Goal: Task Accomplishment & Management: Manage account settings

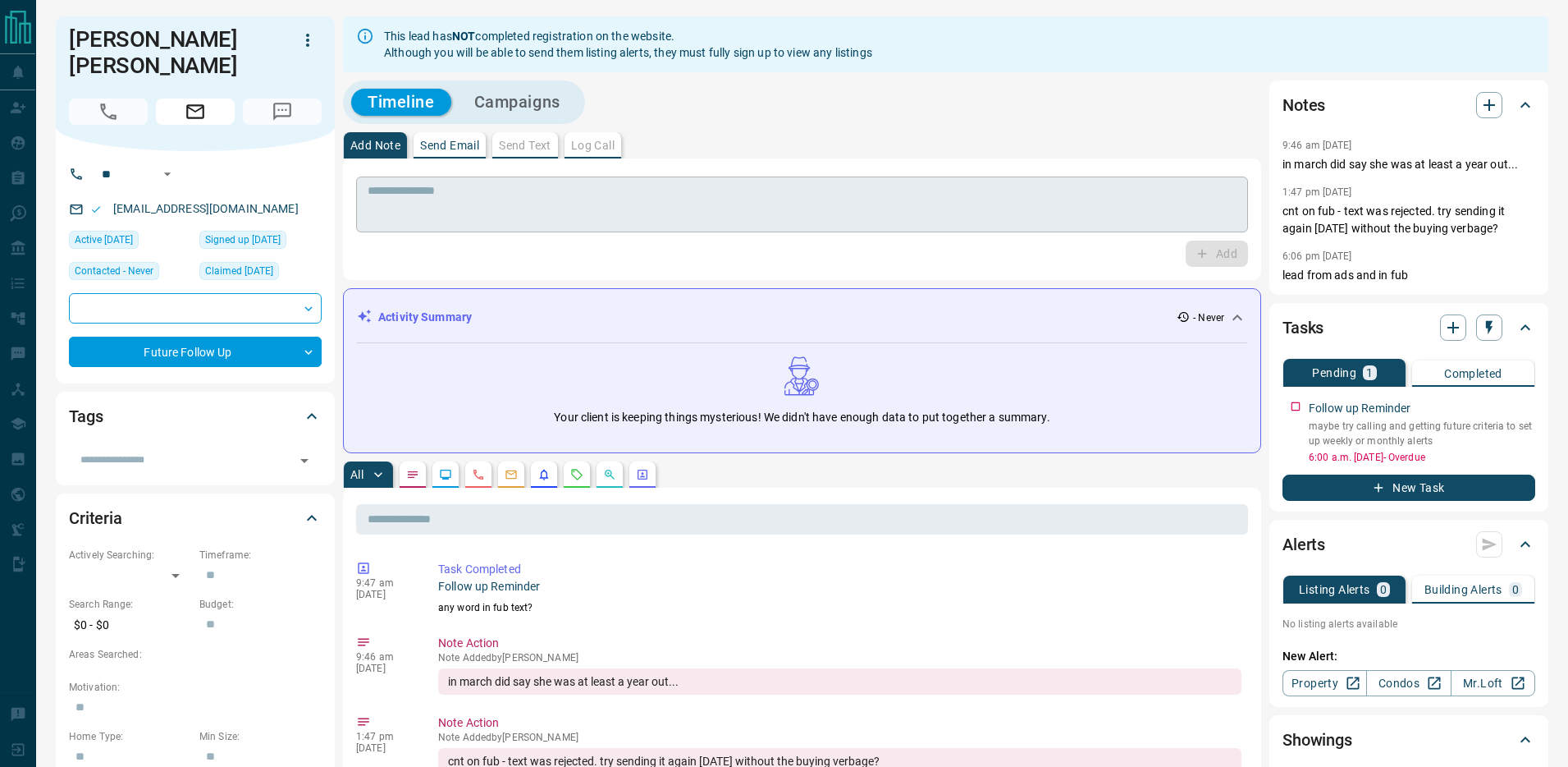
click at [832, 212] on textarea at bounding box center [801, 204] width 869 height 42
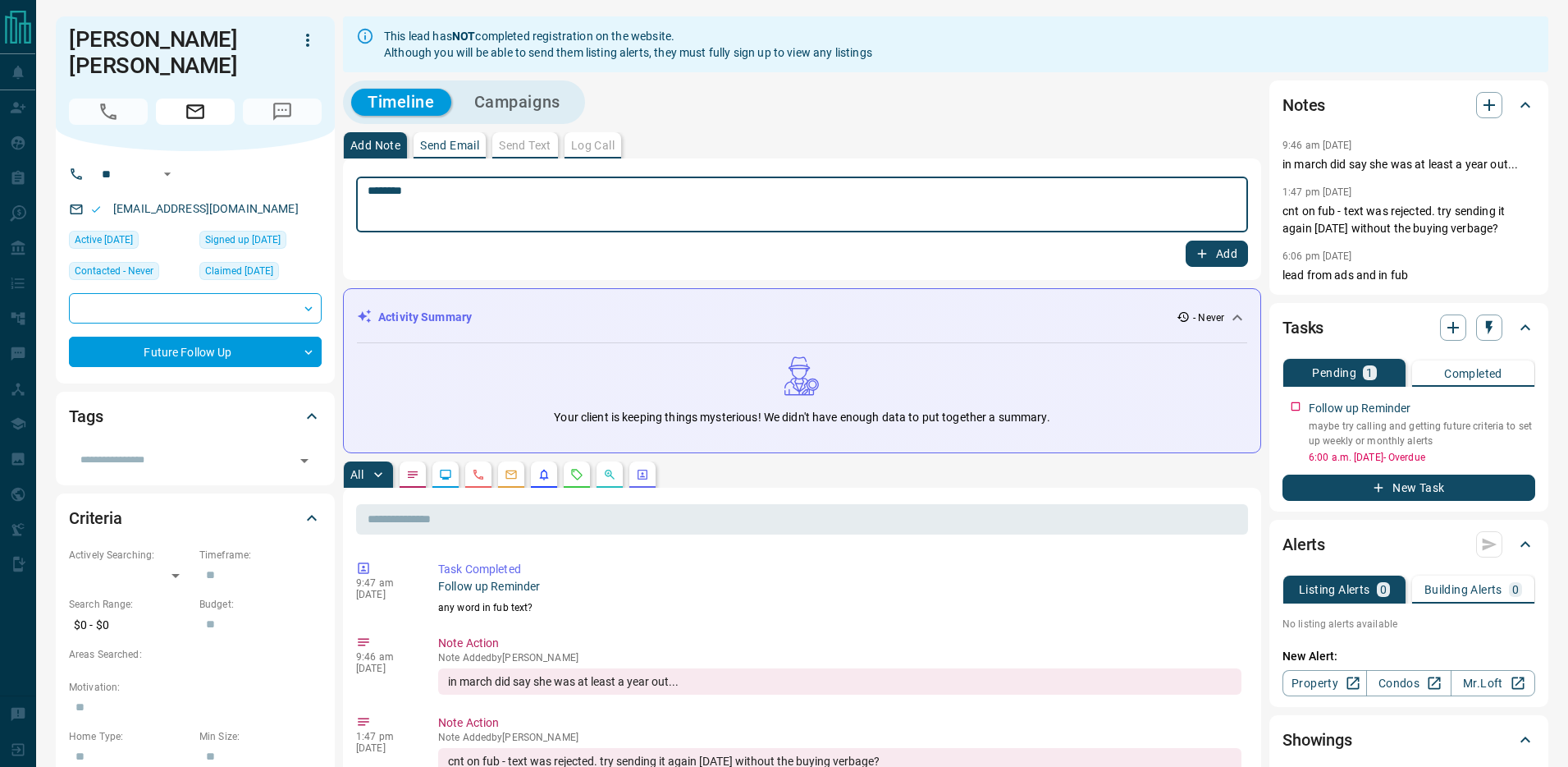
type textarea "********"
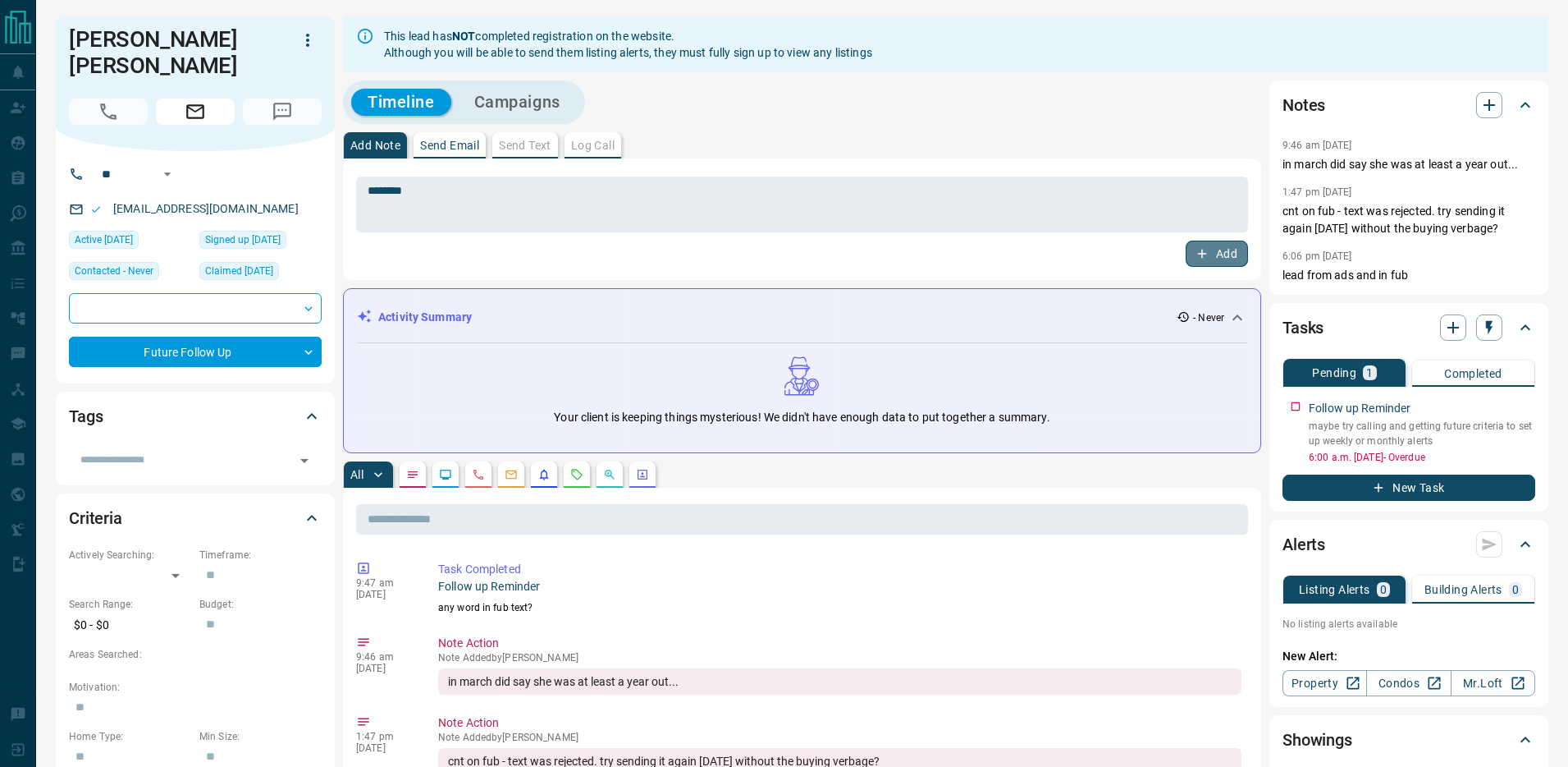
click at [1221, 242] on button "Add" at bounding box center [1216, 253] width 62 height 26
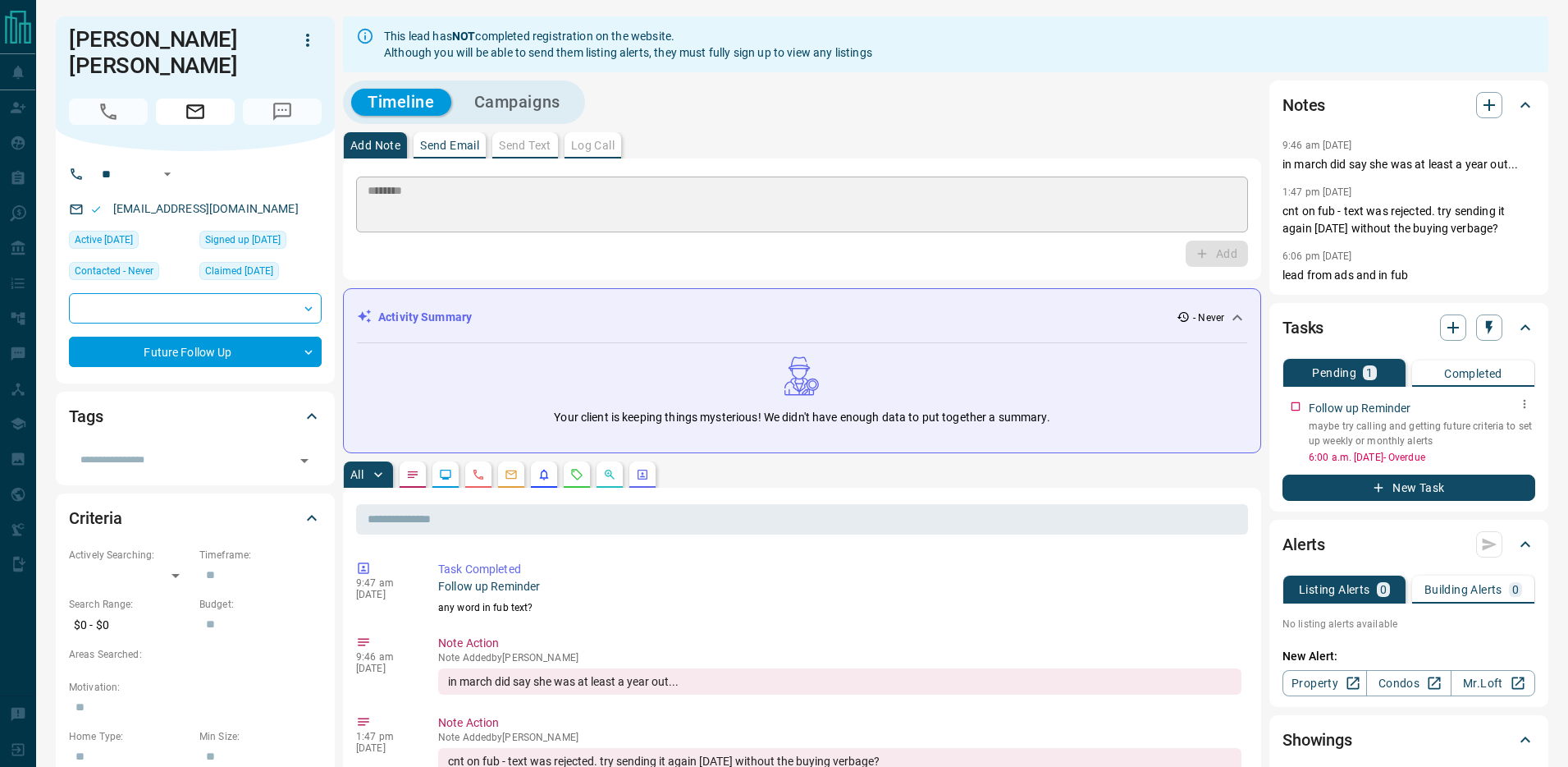
click at [1529, 401] on icon "button" at bounding box center [1525, 404] width 13 height 13
click at [1503, 430] on li "Edit" at bounding box center [1499, 435] width 72 height 25
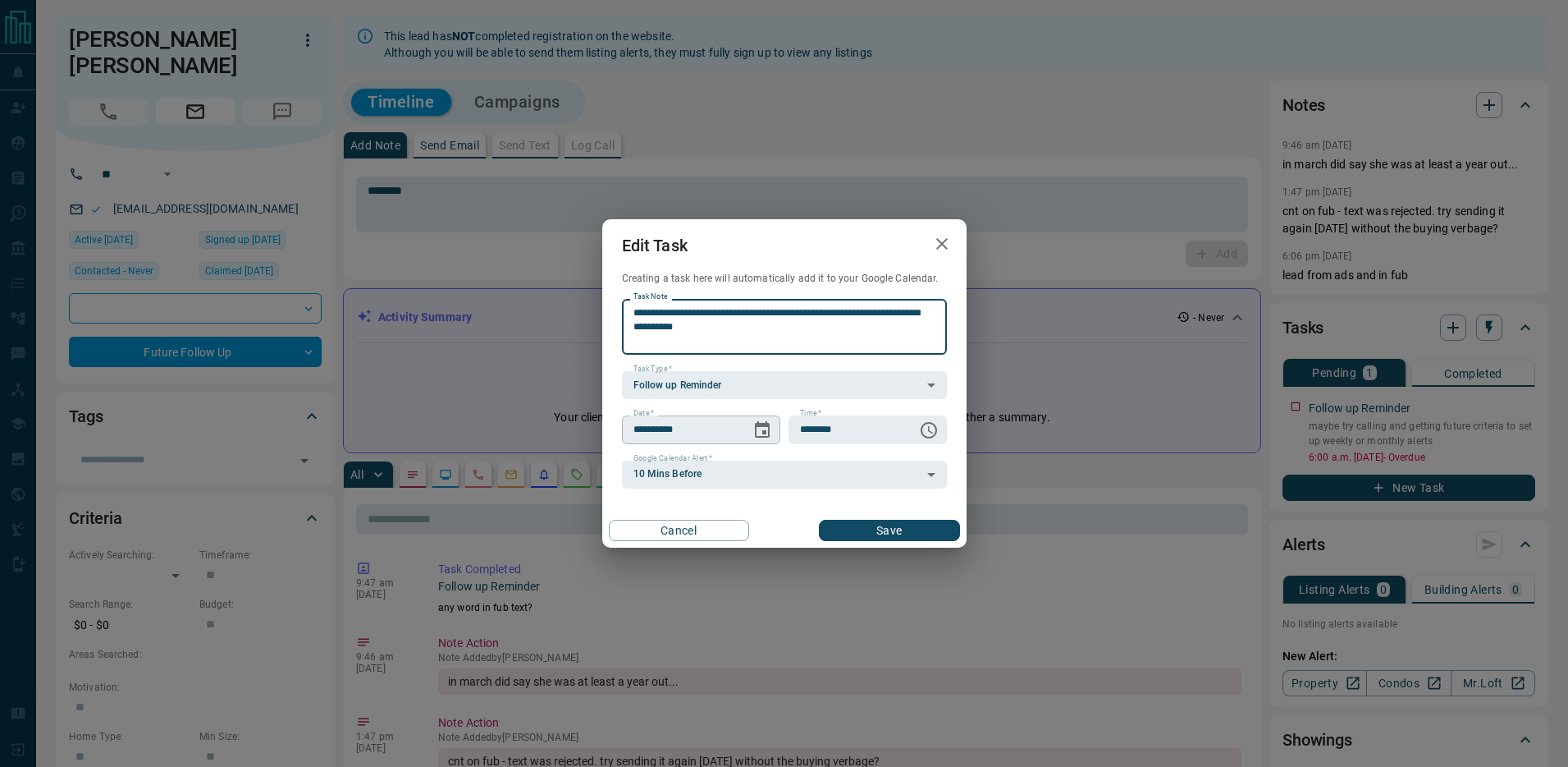
click at [767, 430] on icon "Choose date, selected date is Oct 13, 2025" at bounding box center [763, 428] width 15 height 16
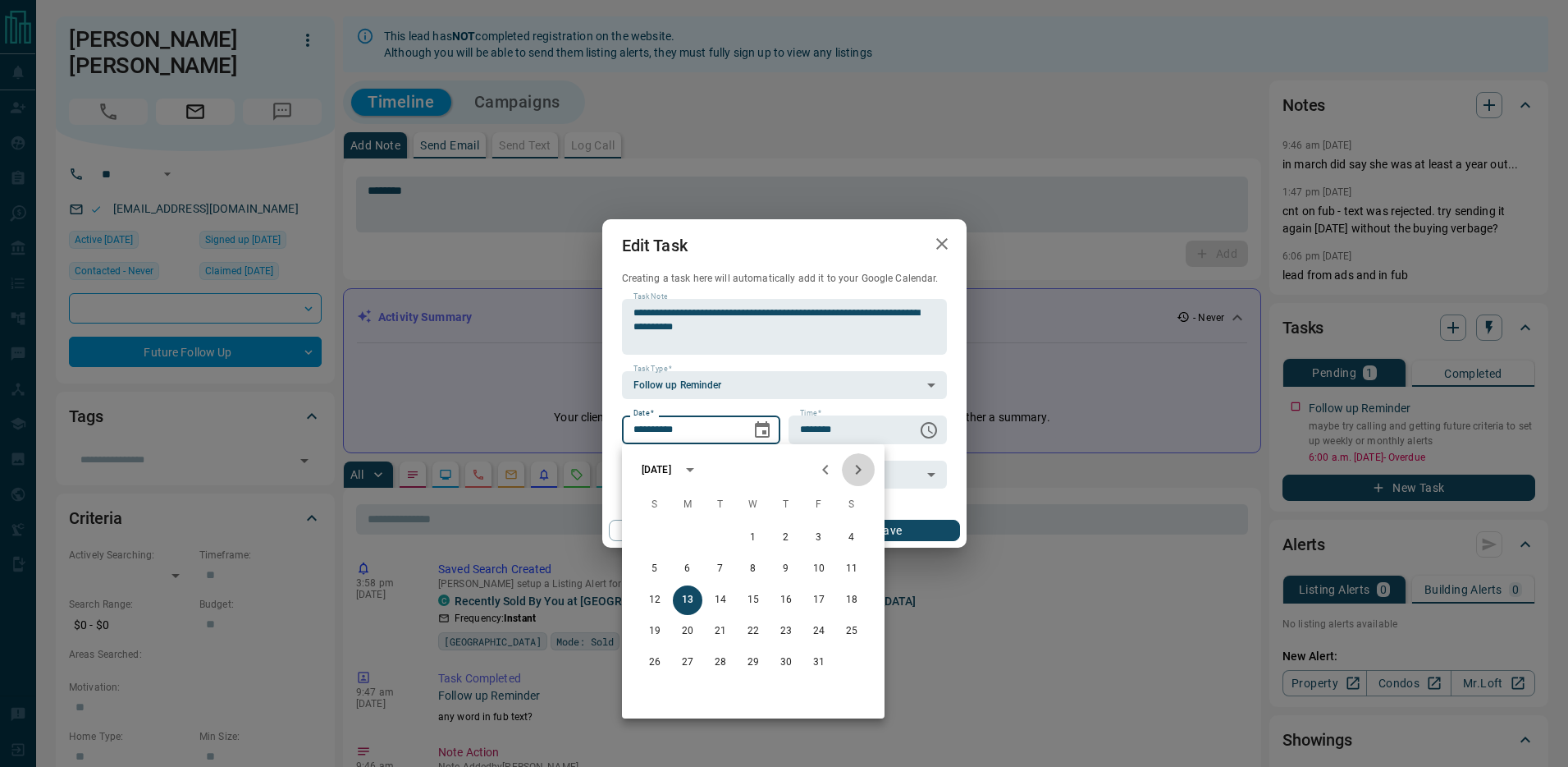
click at [856, 470] on icon "Next month" at bounding box center [858, 469] width 20 height 20
click at [823, 601] on button "16" at bounding box center [818, 600] width 29 height 29
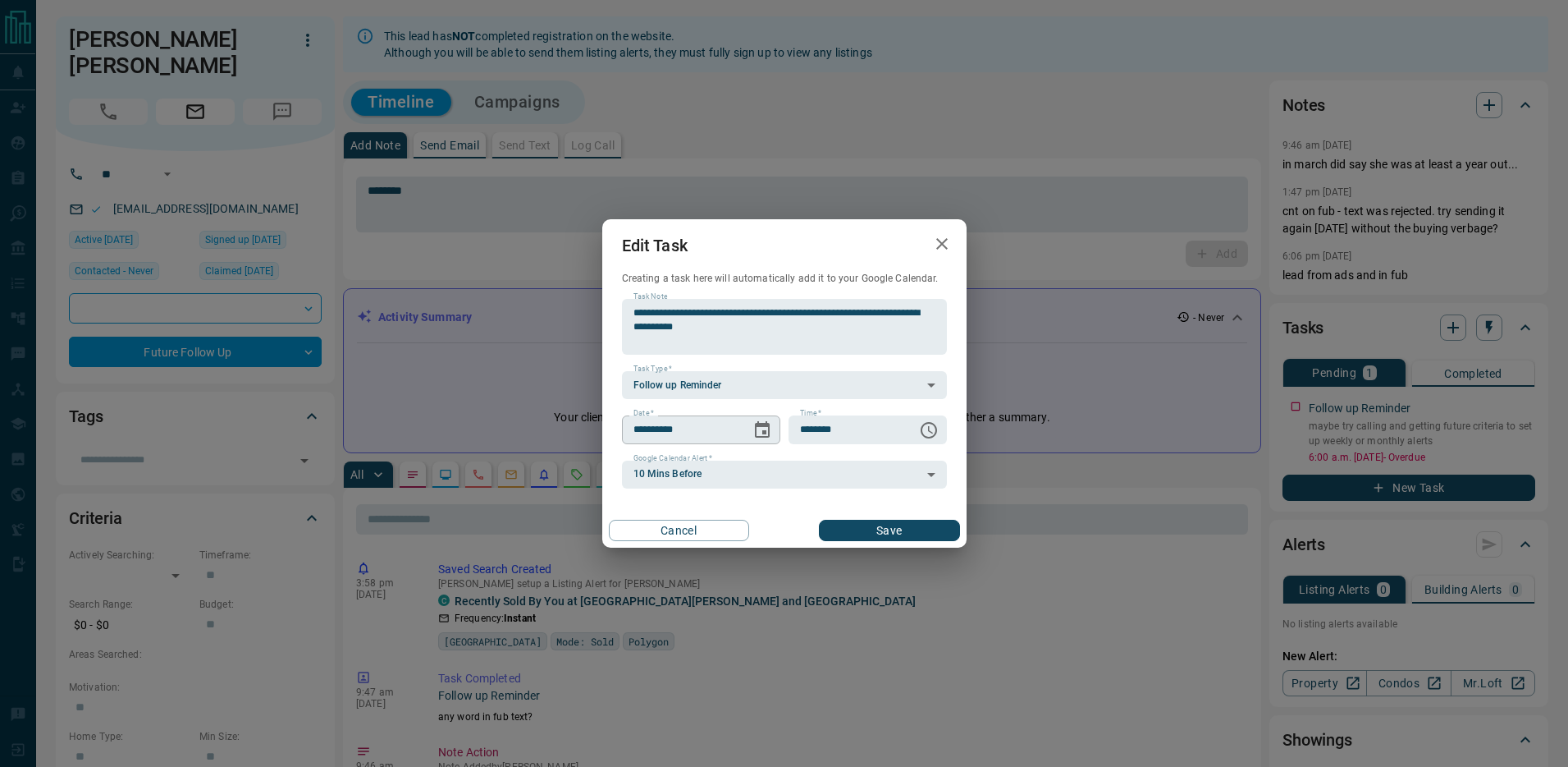
click at [774, 432] on button "Choose date, selected date is Jan 16, 2026" at bounding box center [762, 429] width 33 height 33
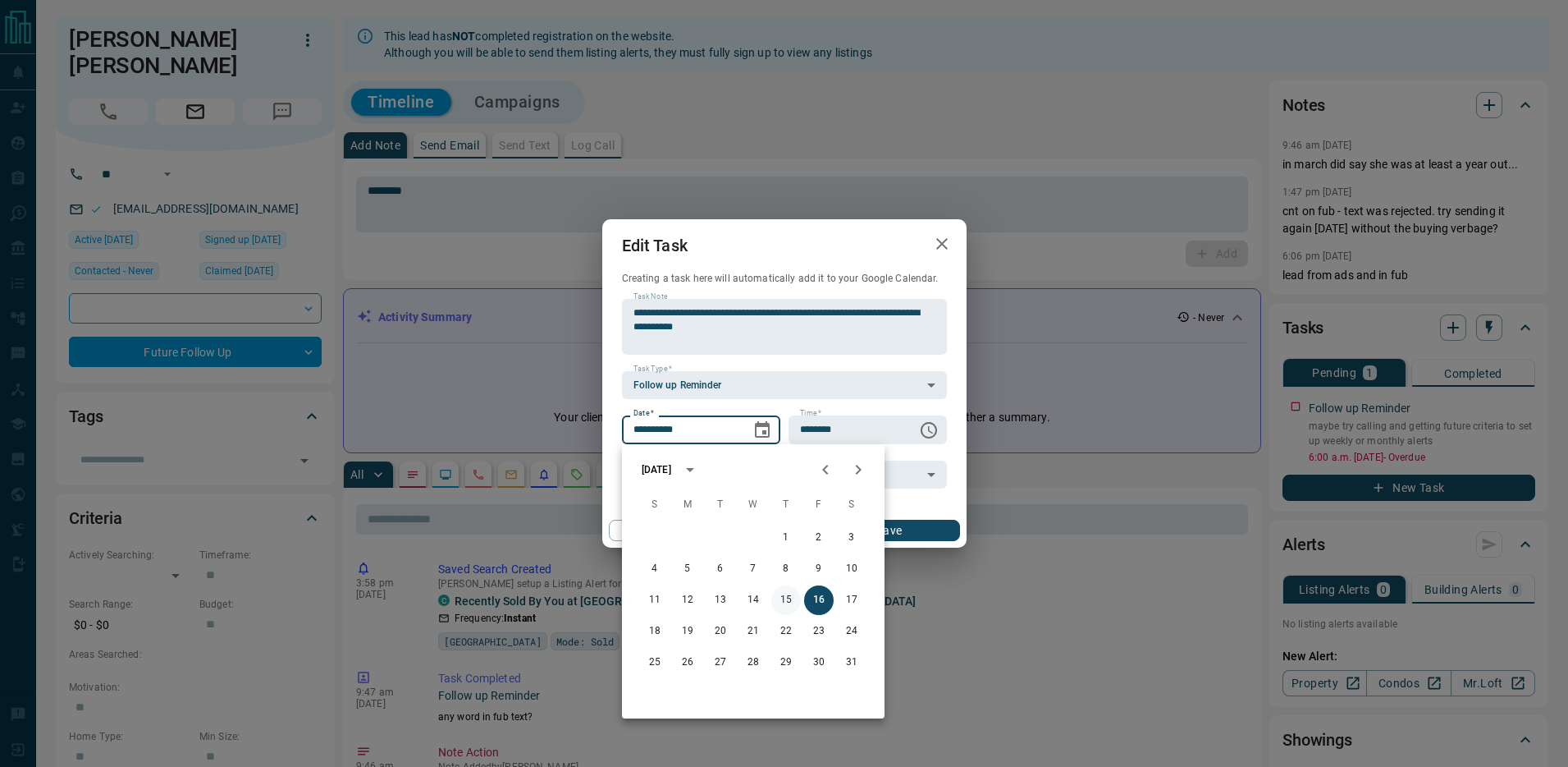
click at [796, 604] on button "15" at bounding box center [785, 600] width 29 height 29
type input "**********"
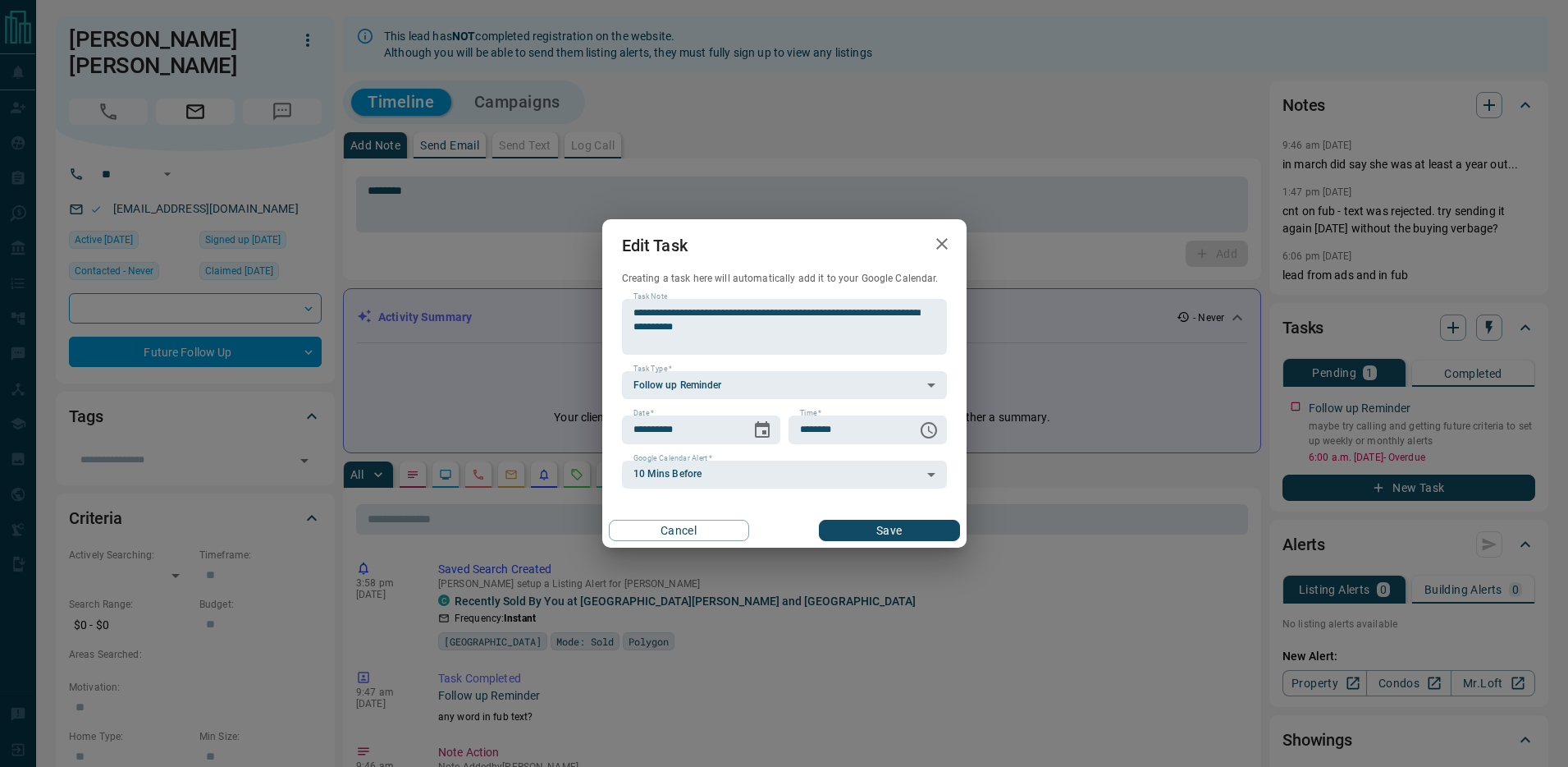
click at [900, 525] on button "Save" at bounding box center [888, 530] width 140 height 22
